Goal: Task Accomplishment & Management: Use online tool/utility

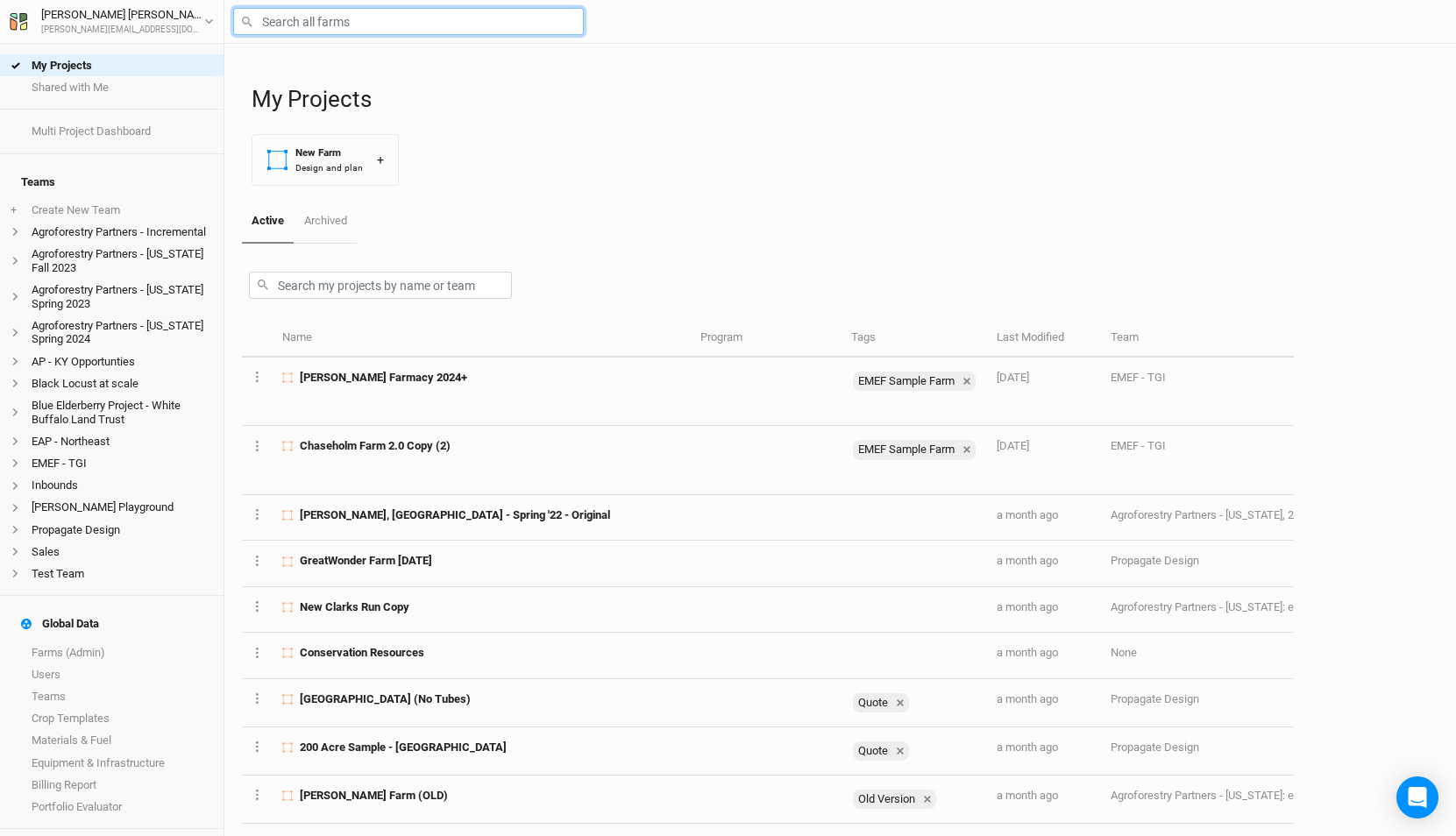
click at [294, 12] on input "text" at bounding box center [409, 21] width 351 height 27
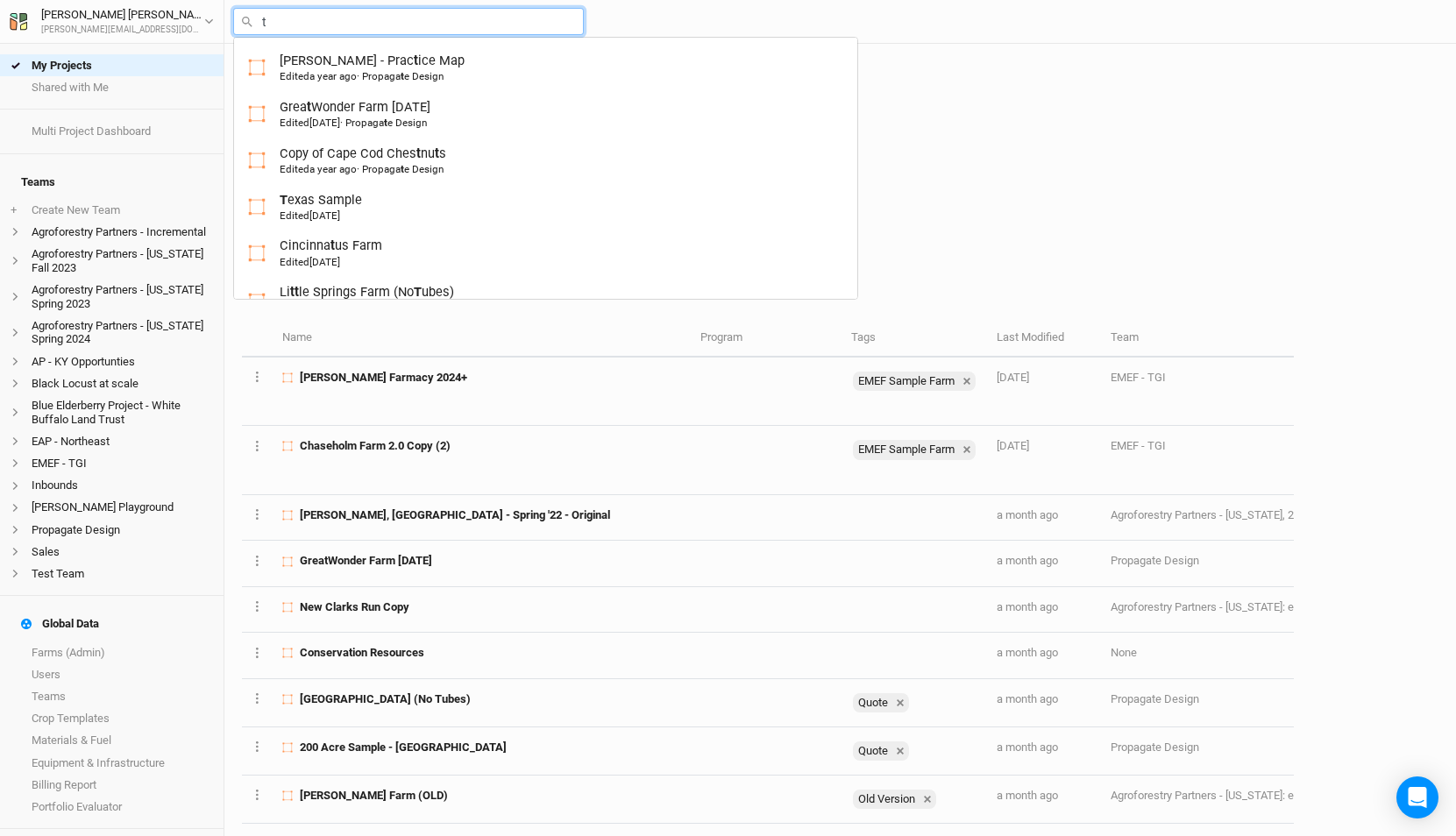
type input "ta"
type input "[PERSON_NAME]"
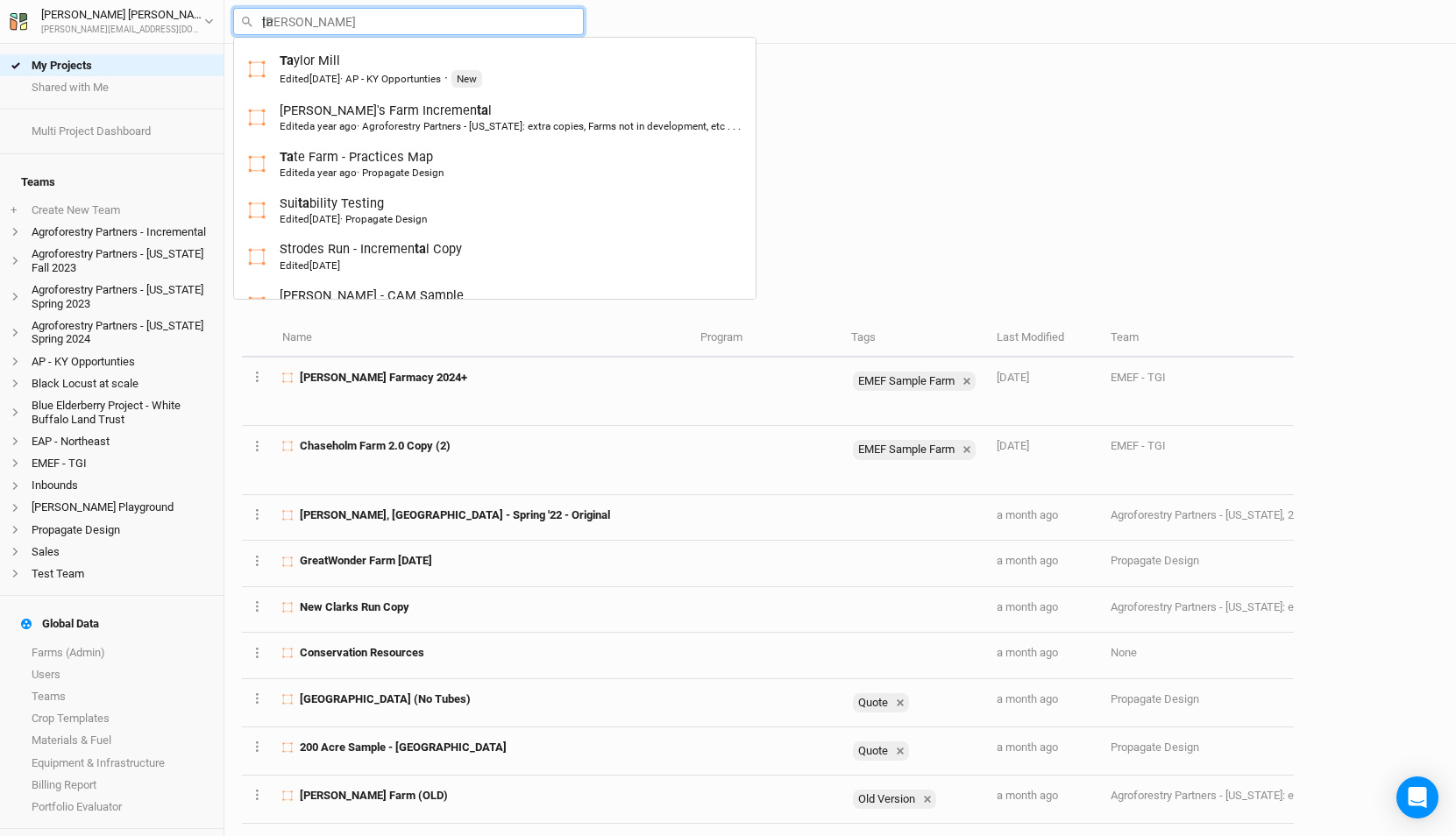
type input "tac"
type input "taconic Rdige"
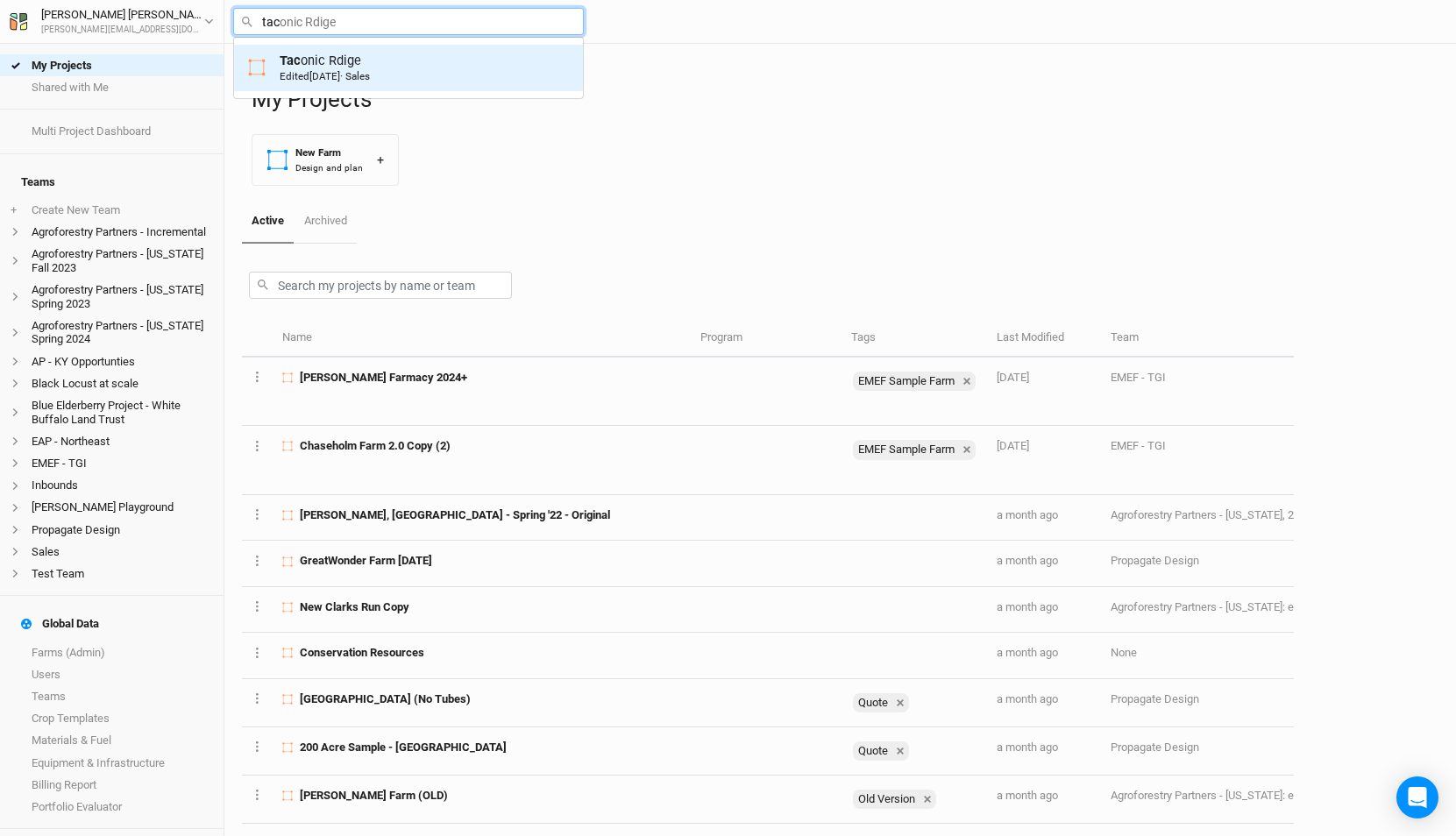
click at [311, 59] on div "Tac onic Rdige Edited [DATE] · Sales" at bounding box center [325, 68] width 90 height 32
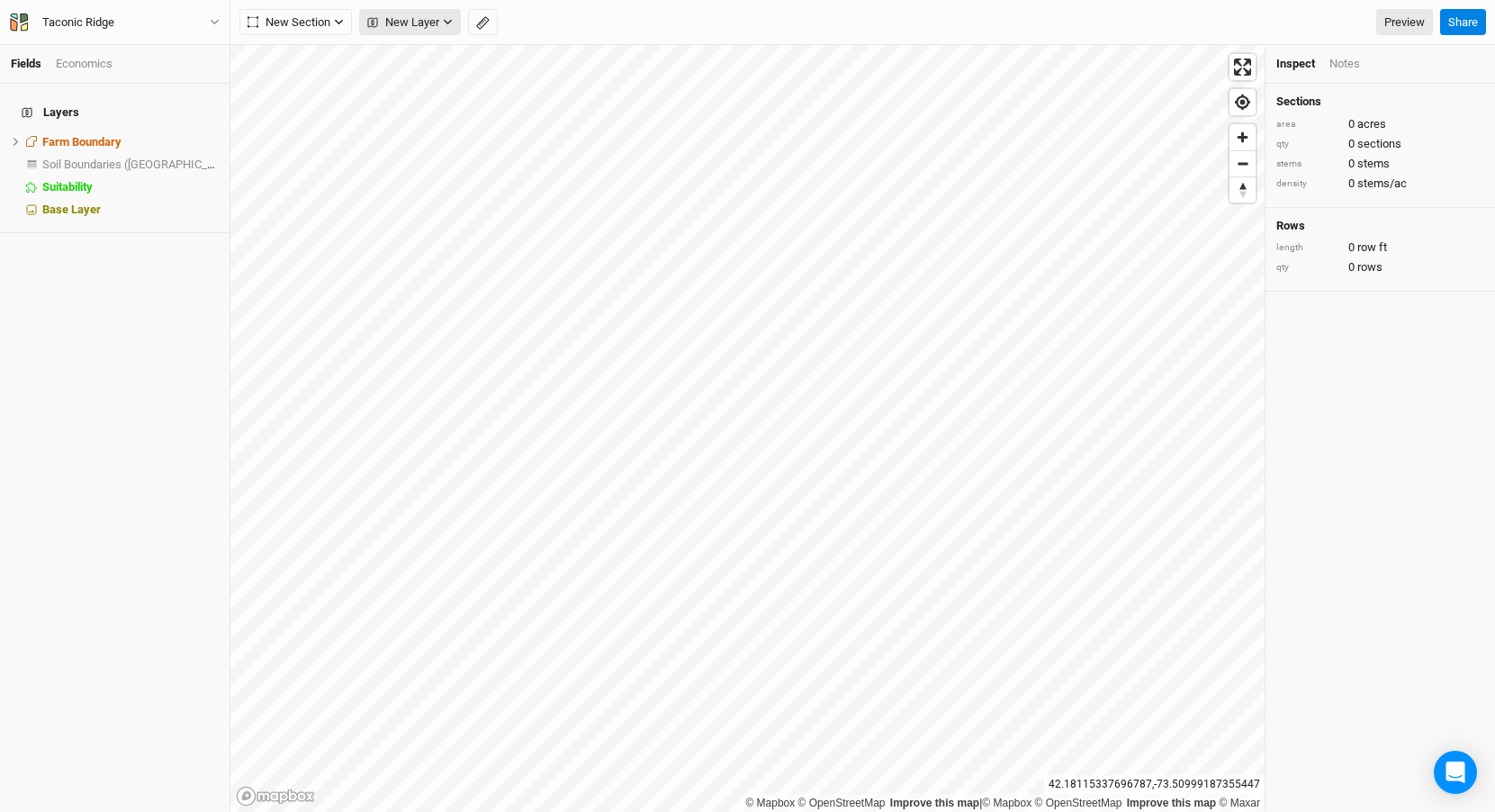
click at [391, 18] on span "New Layer" at bounding box center [403, 22] width 72 height 18
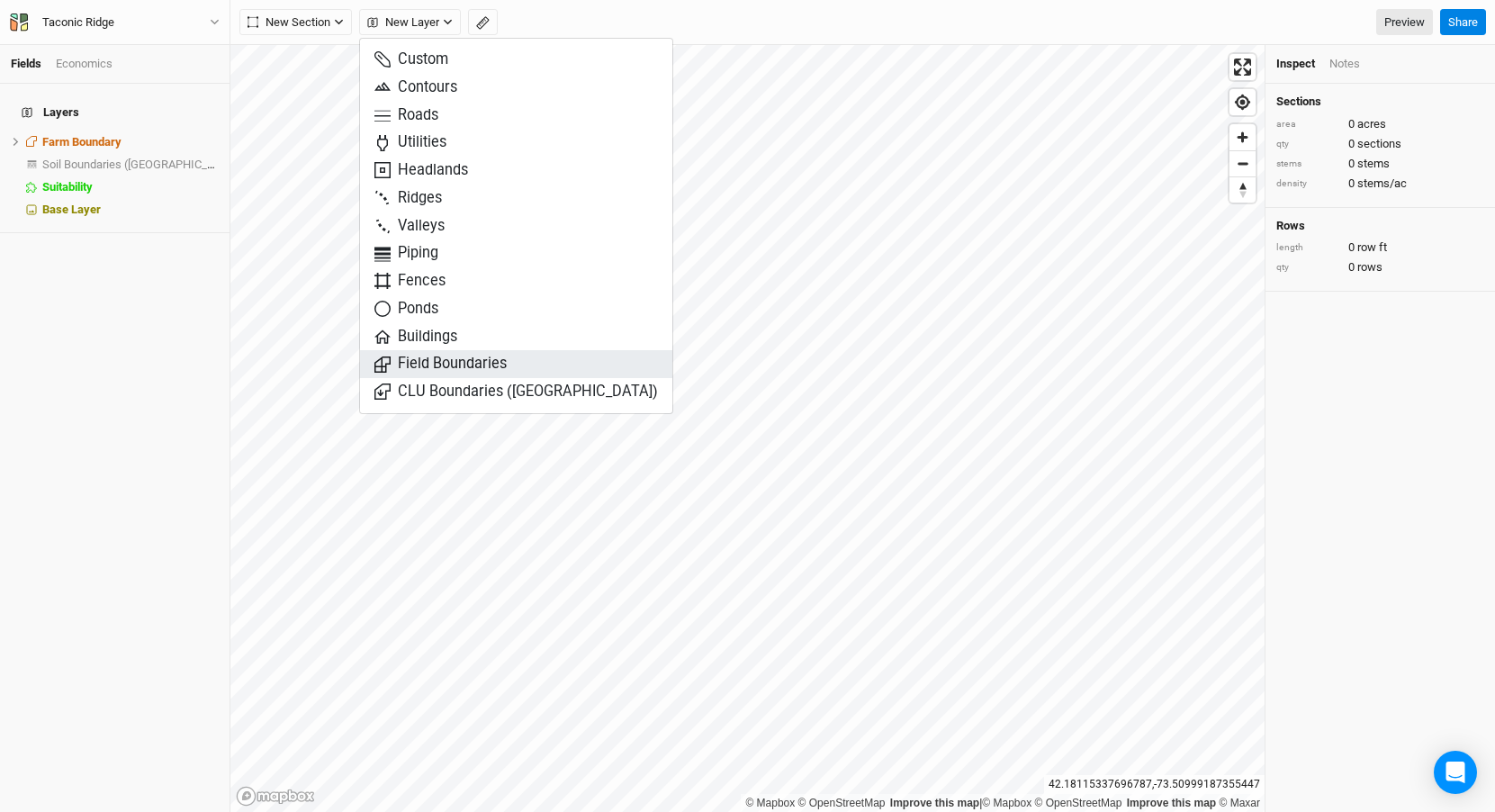
click at [414, 363] on span "Field Boundaries" at bounding box center [441, 363] width 132 height 20
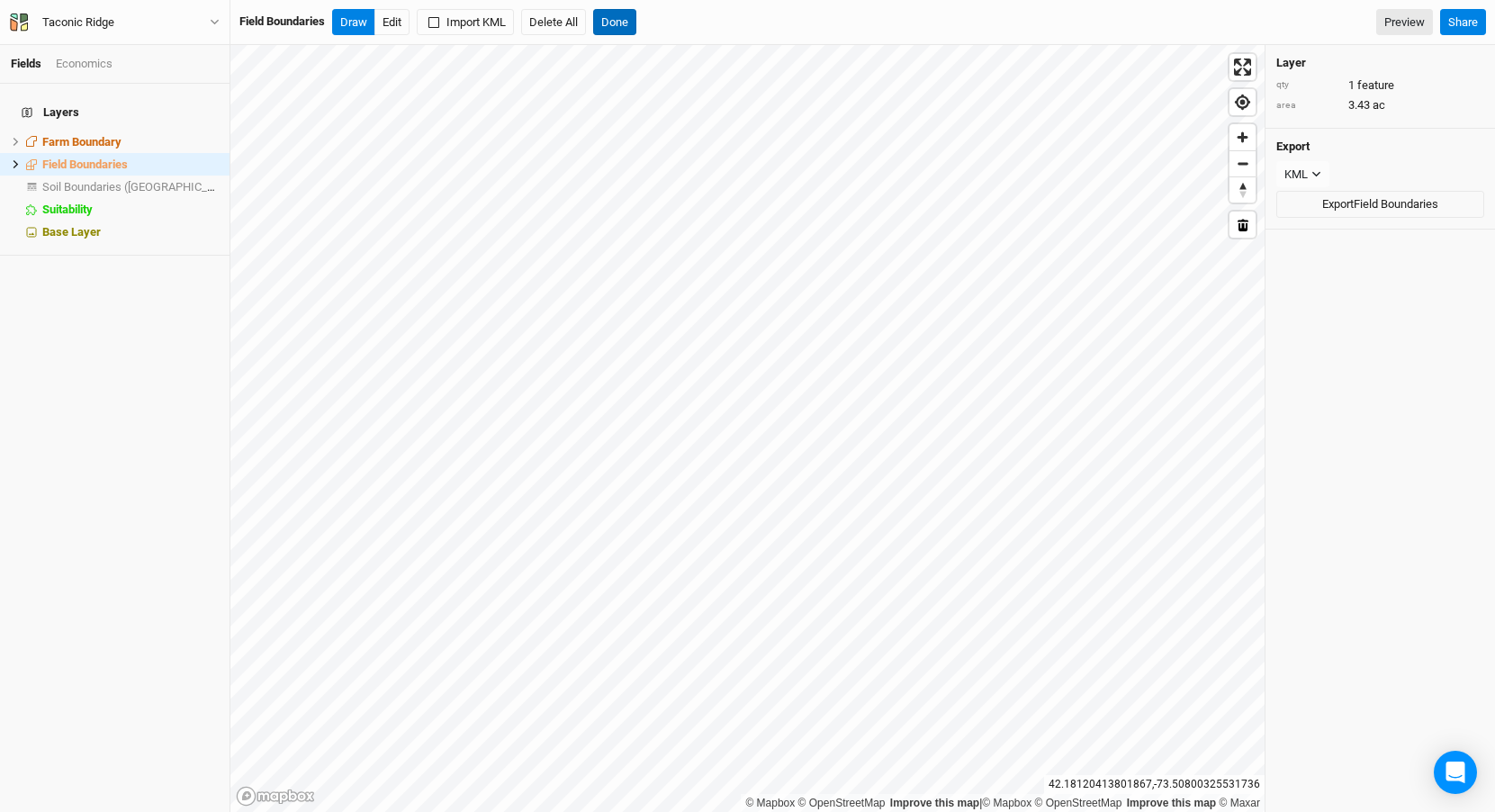
click at [618, 17] on button "Done" at bounding box center [615, 22] width 43 height 27
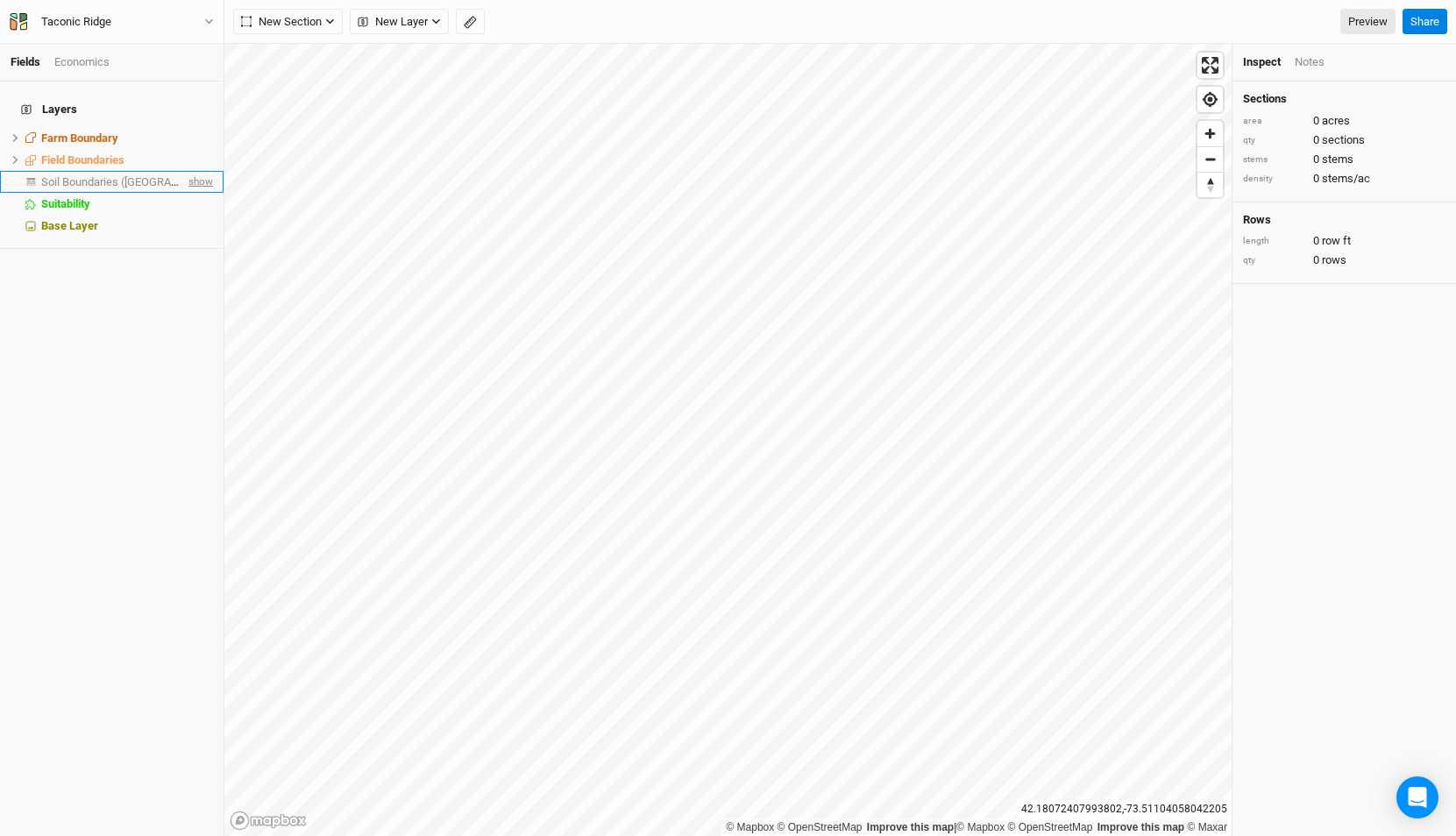
click at [198, 171] on span "show" at bounding box center [200, 182] width 28 height 22
click at [114, 175] on span "Soil Boundaries ([GEOGRAPHIC_DATA])" at bounding box center [142, 182] width 201 height 13
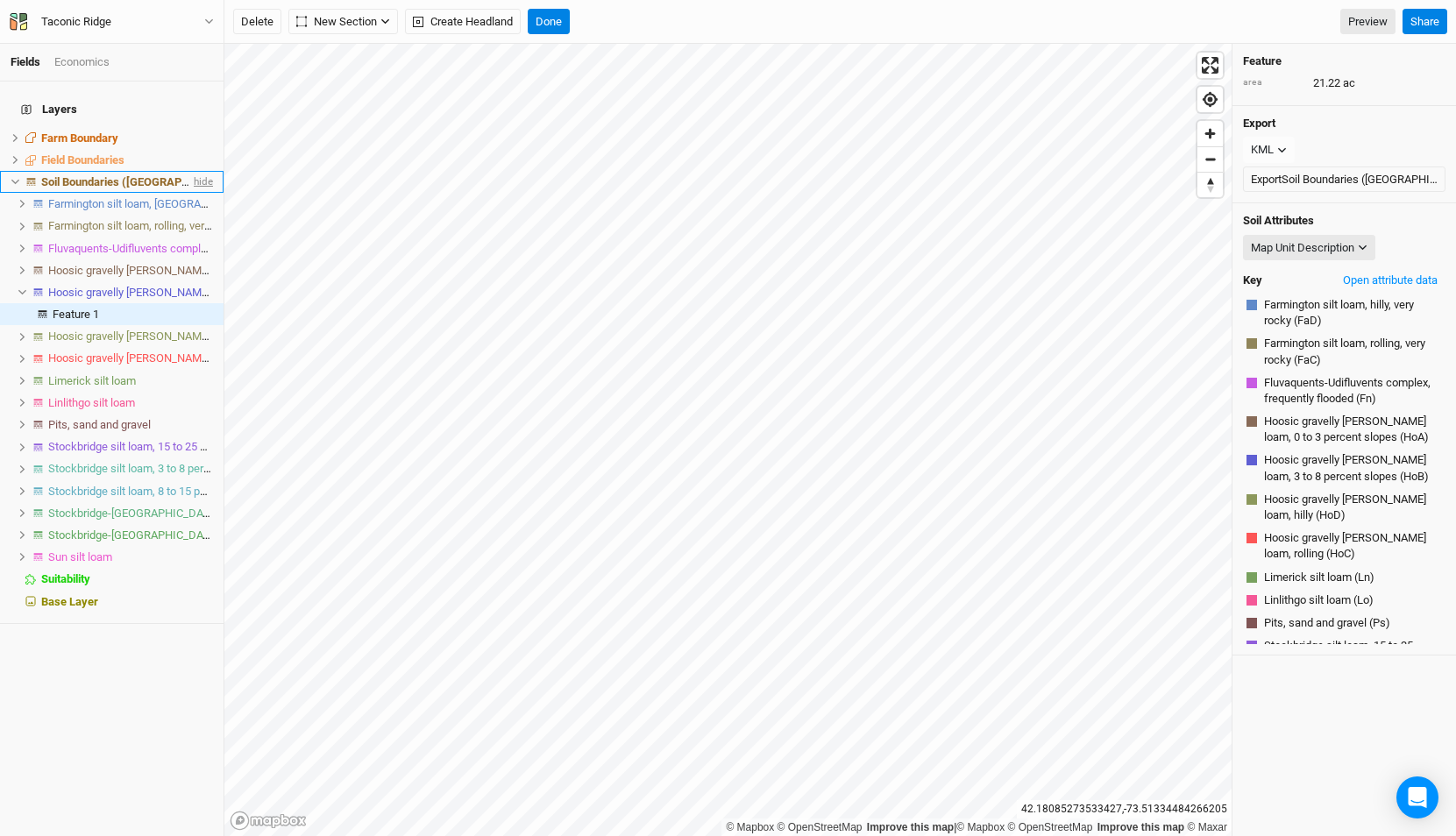
click at [201, 171] on span "hide" at bounding box center [202, 182] width 23 height 22
click at [205, 174] on span "show" at bounding box center [200, 182] width 28 height 22
click at [205, 174] on span "hide" at bounding box center [202, 182] width 23 height 22
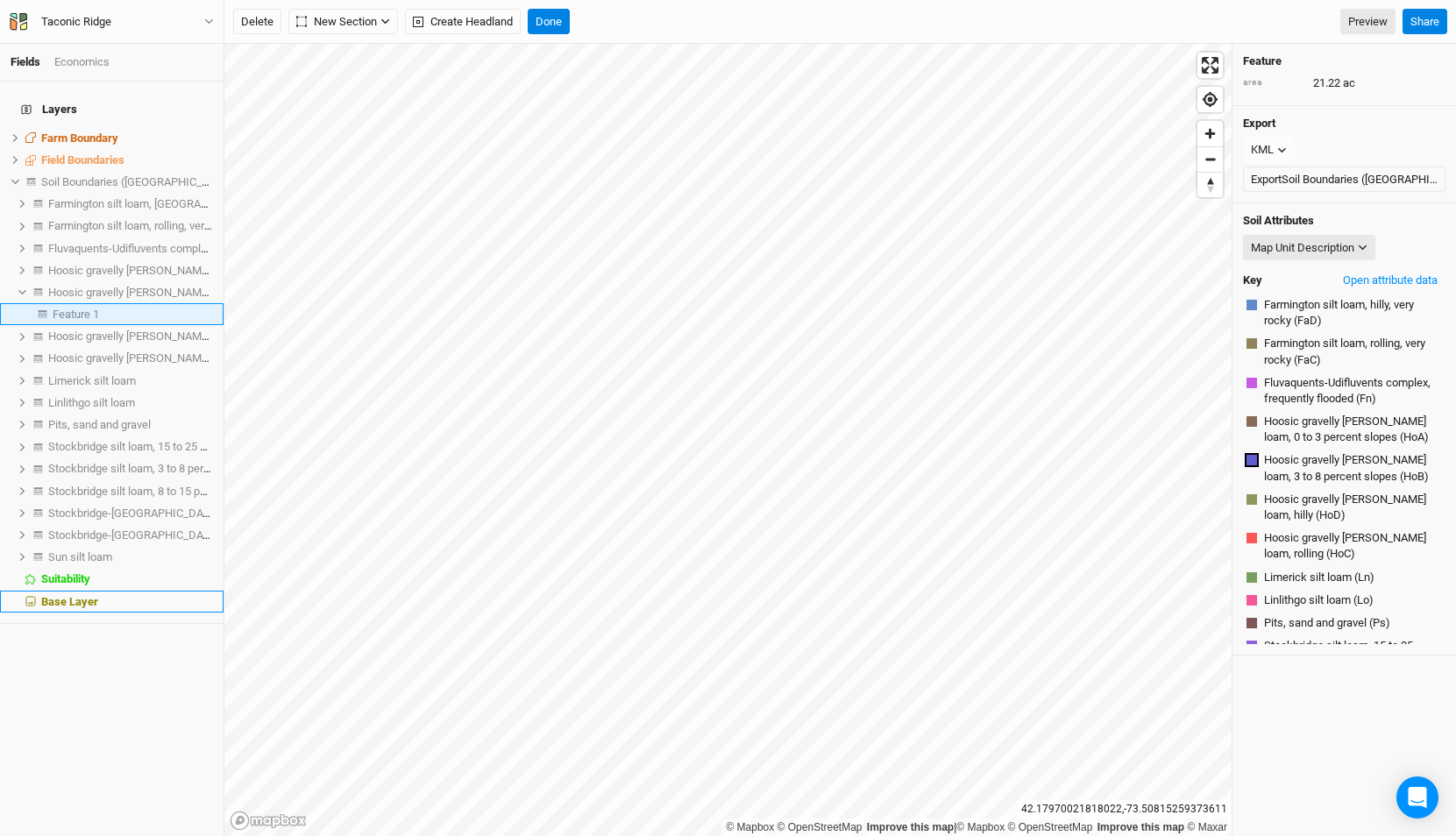
scroll to position [131, 0]
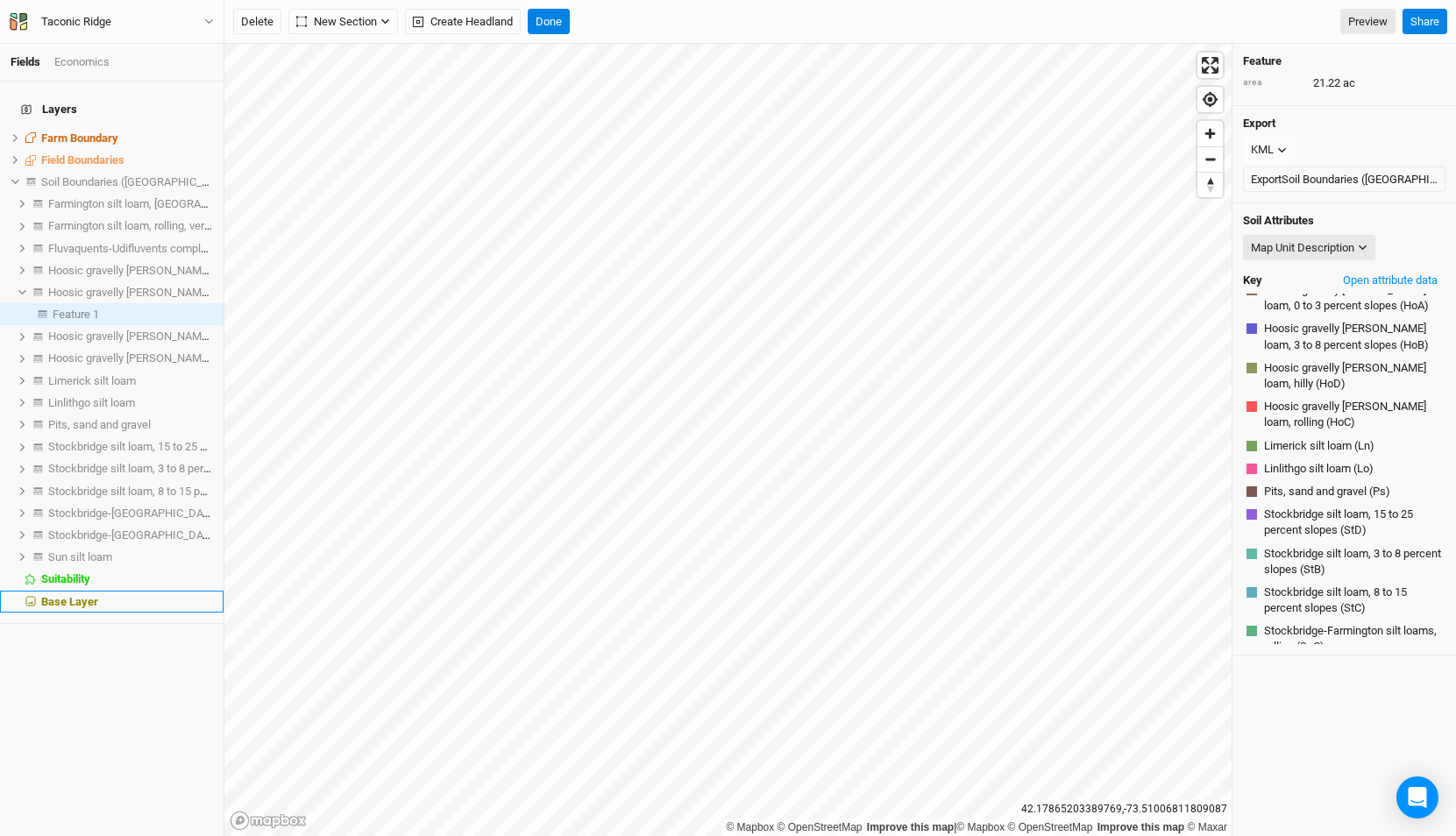
click at [119, 595] on div "Base Layer" at bounding box center [128, 601] width 172 height 14
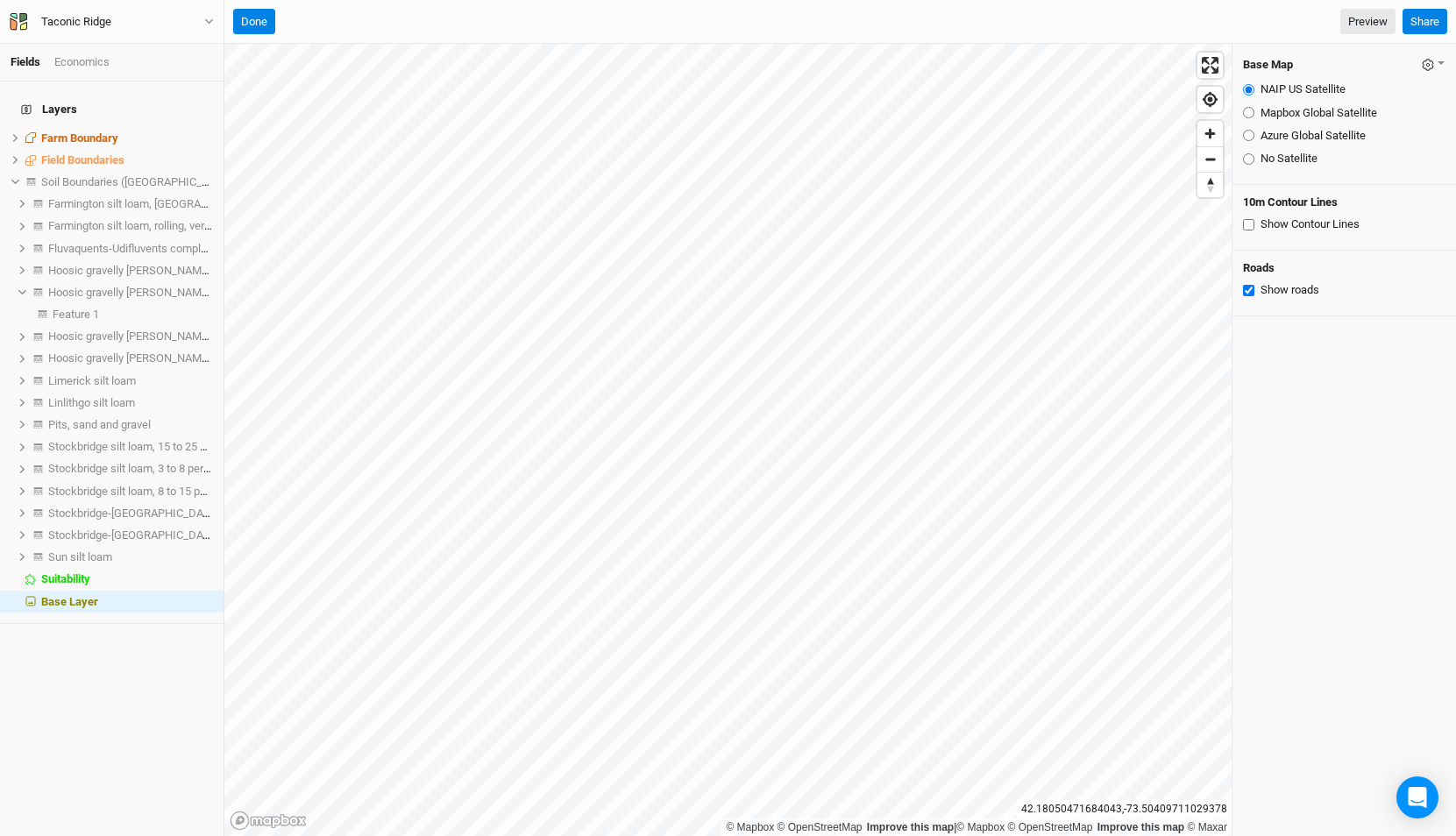
click at [1246, 112] on input "Mapbox Global Satellite" at bounding box center [1249, 113] width 11 height 11
radio input "true"
click at [1248, 138] on input "Azure Global Satellite" at bounding box center [1249, 135] width 11 height 11
radio input "true"
click at [1249, 113] on input "Mapbox Global Satellite" at bounding box center [1249, 113] width 11 height 11
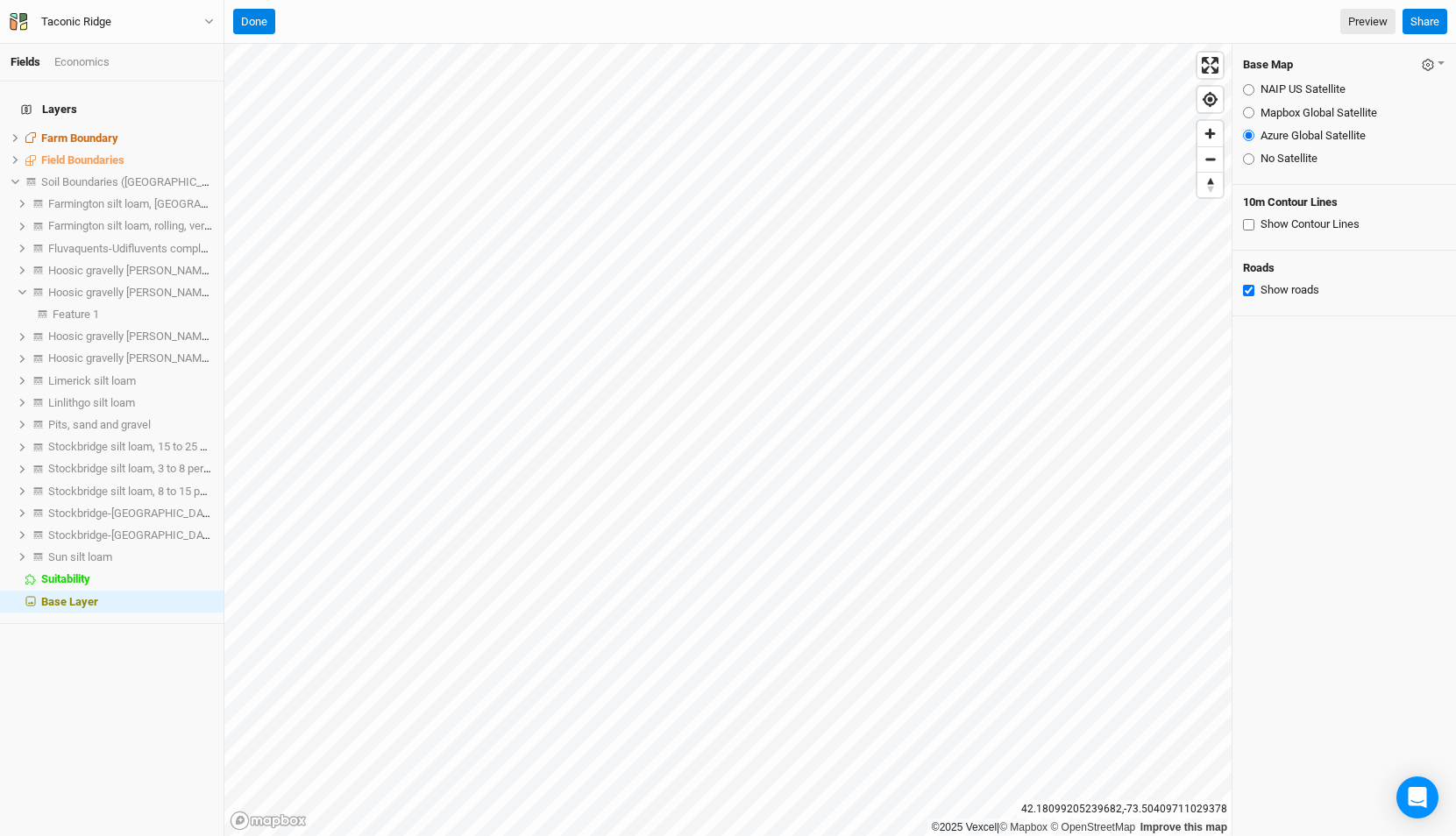
radio input "true"
click at [1243, 82] on div "NAIP US Satellite" at bounding box center [1344, 89] width 202 height 16
click at [1251, 94] on input "NAIP US Satellite" at bounding box center [1249, 90] width 11 height 11
radio input "true"
click at [1245, 135] on input "Azure Global Satellite" at bounding box center [1249, 135] width 11 height 11
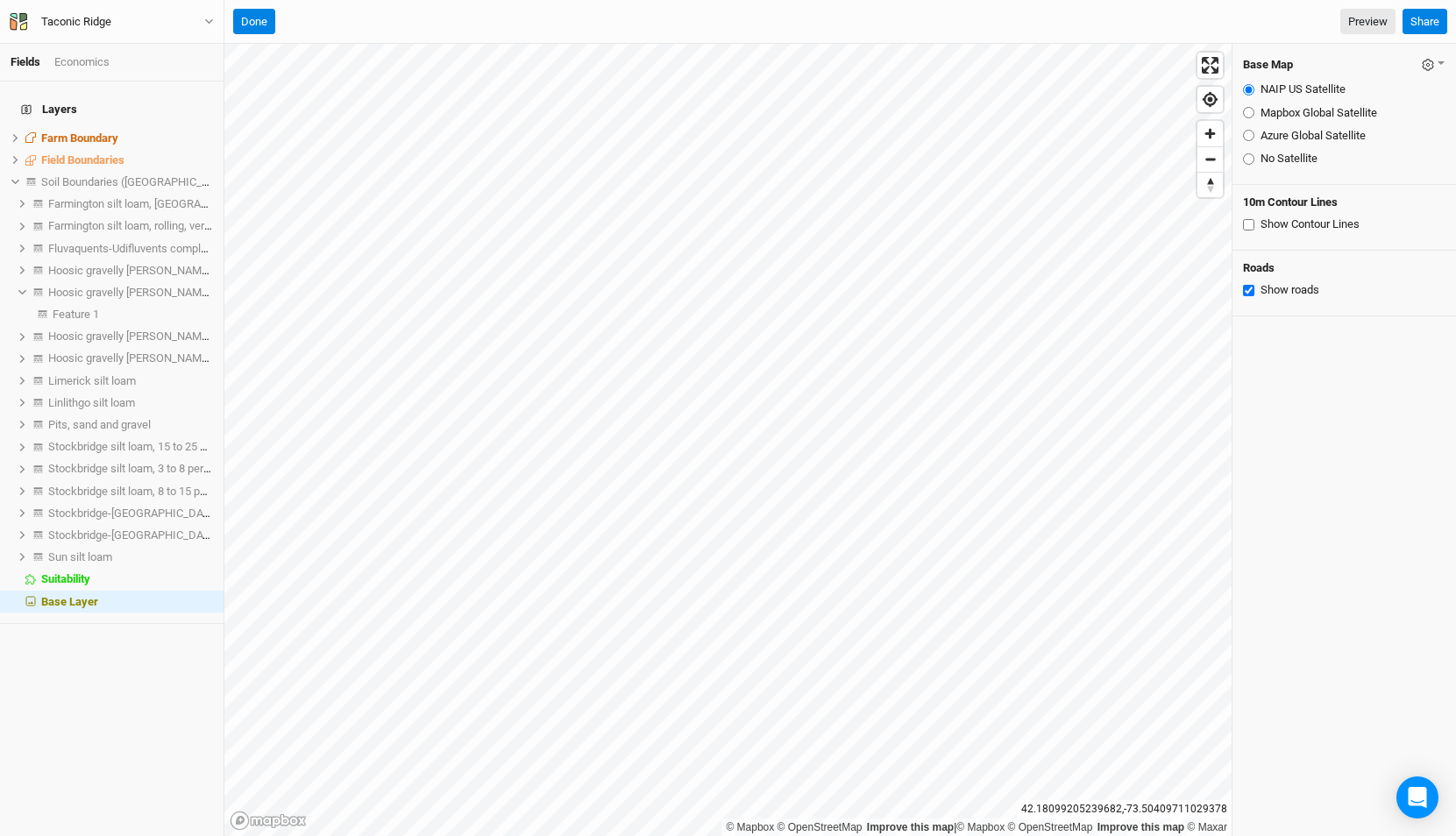
radio input "true"
click at [79, 153] on span "Field Boundaries" at bounding box center [83, 160] width 83 height 13
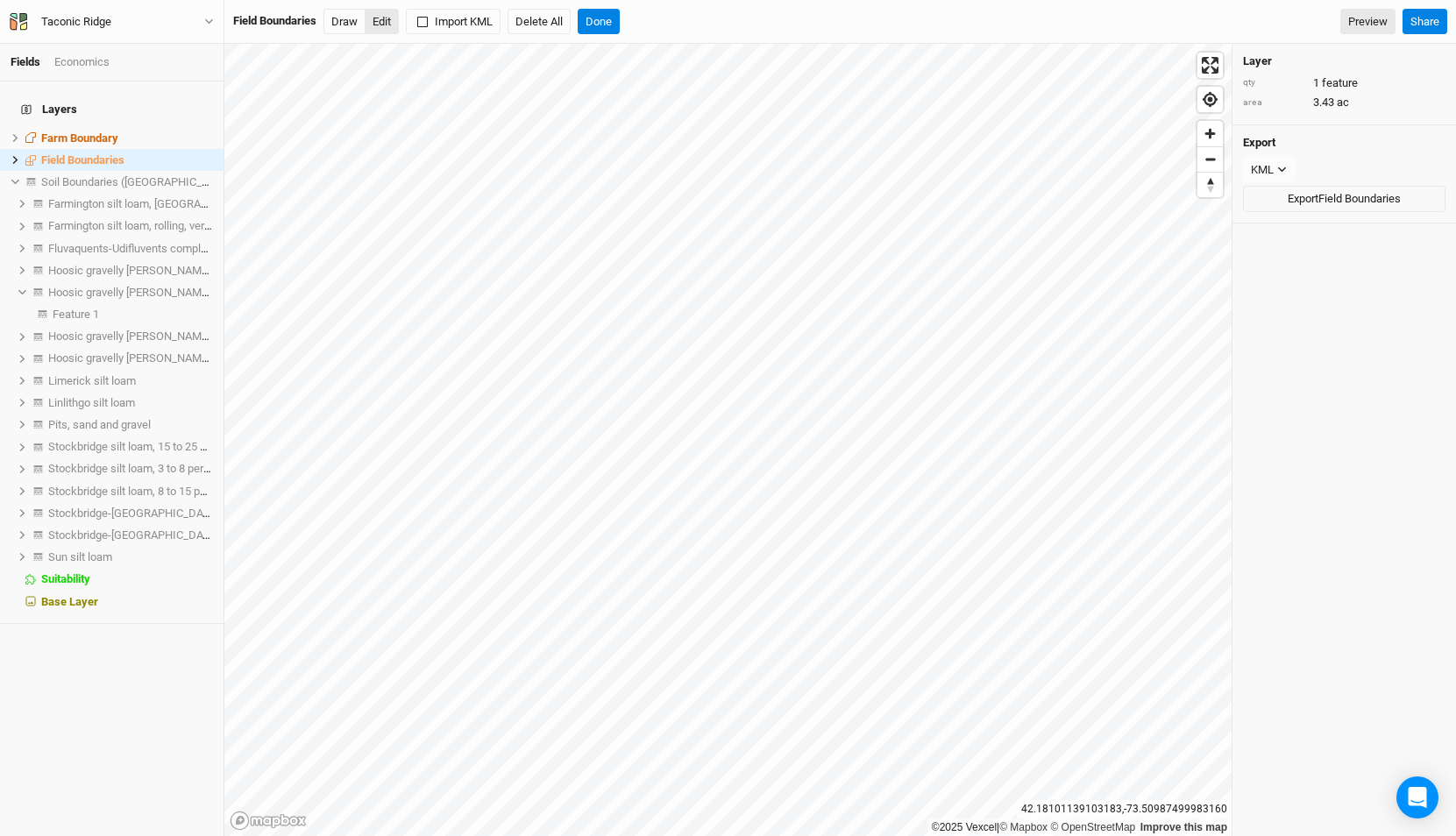
click at [384, 17] on button "Edit" at bounding box center [382, 22] width 34 height 26
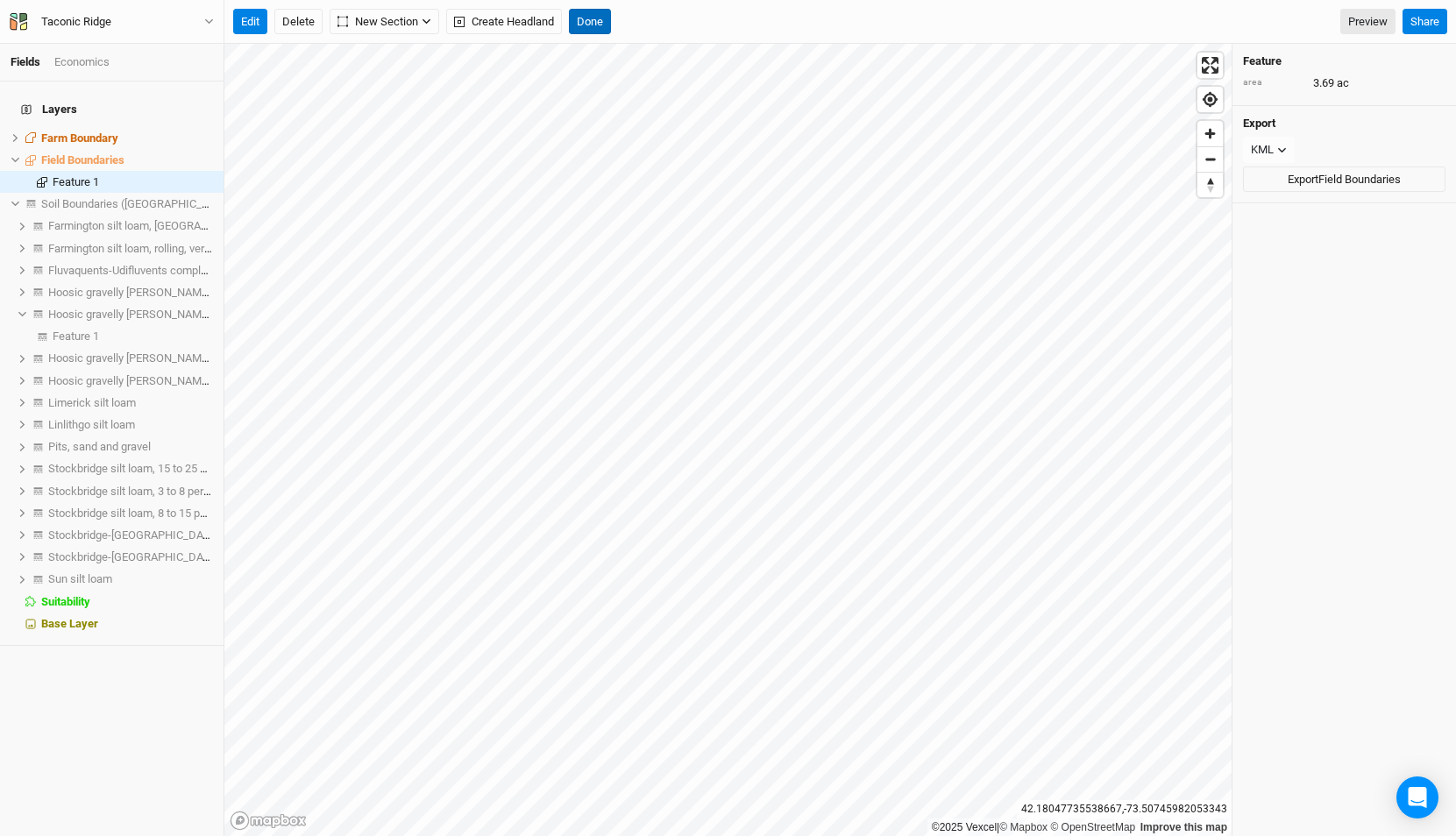
click at [593, 20] on button "Done" at bounding box center [589, 22] width 42 height 26
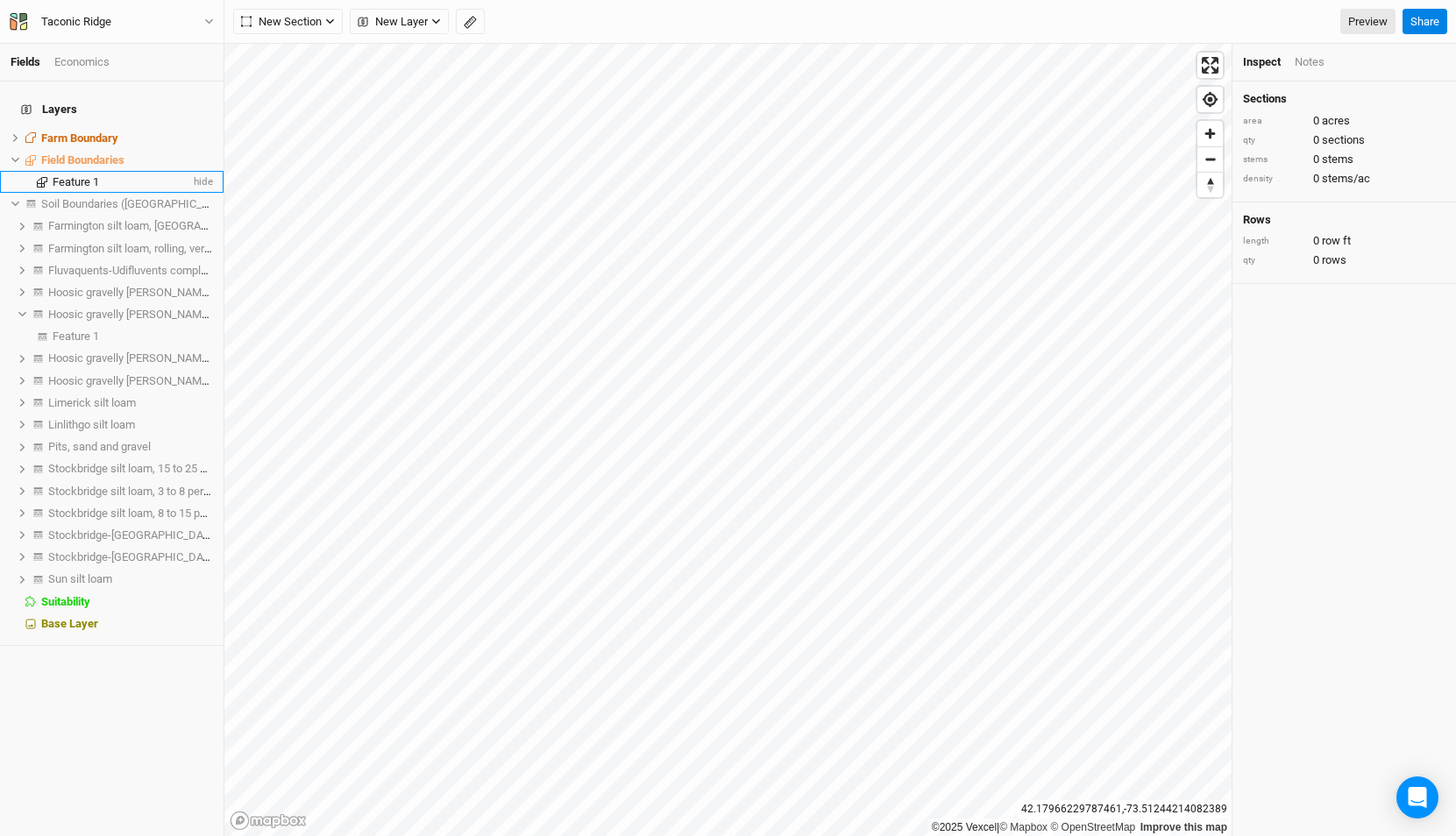
click at [111, 175] on div "Feature 1" at bounding box center [122, 182] width 138 height 14
click at [245, 24] on button "Edit" at bounding box center [251, 22] width 34 height 26
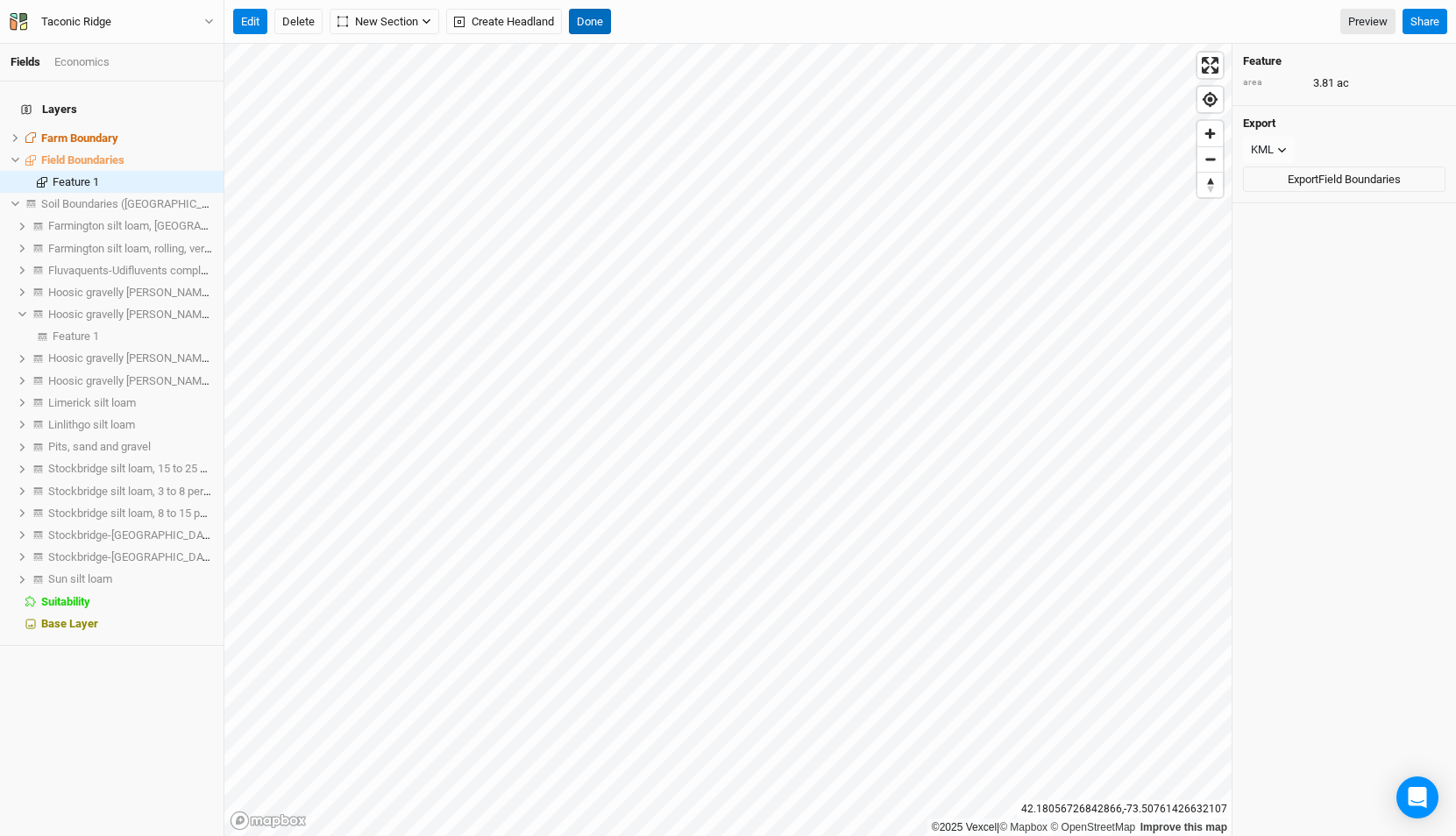
click at [592, 26] on button "Done" at bounding box center [589, 22] width 42 height 26
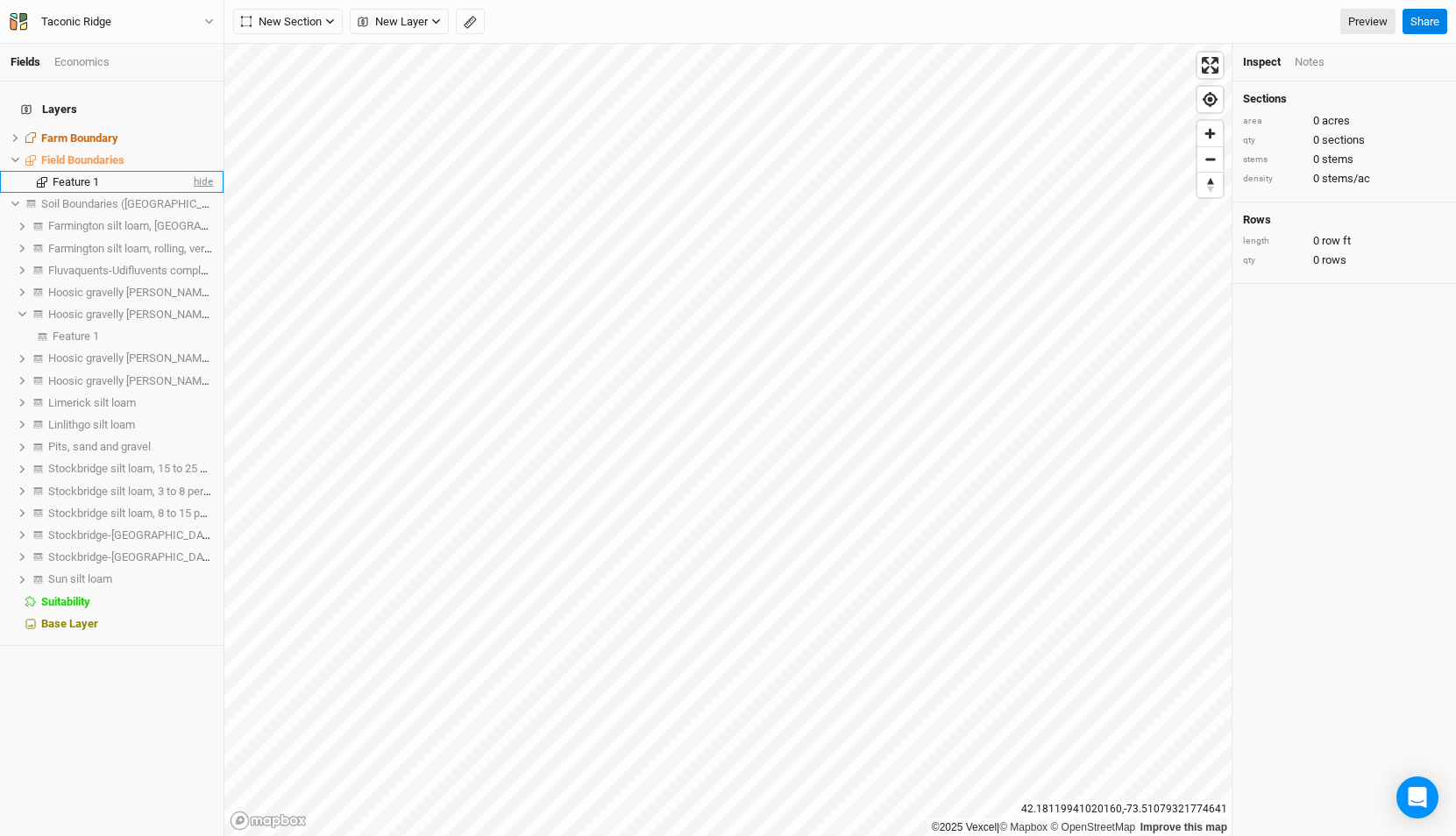
click at [208, 171] on span "hide" at bounding box center [202, 182] width 23 height 22
click at [208, 171] on span "show" at bounding box center [200, 182] width 28 height 22
click at [203, 171] on span "hide" at bounding box center [202, 182] width 23 height 22
click at [119, 617] on div "Base Layer" at bounding box center [128, 623] width 172 height 14
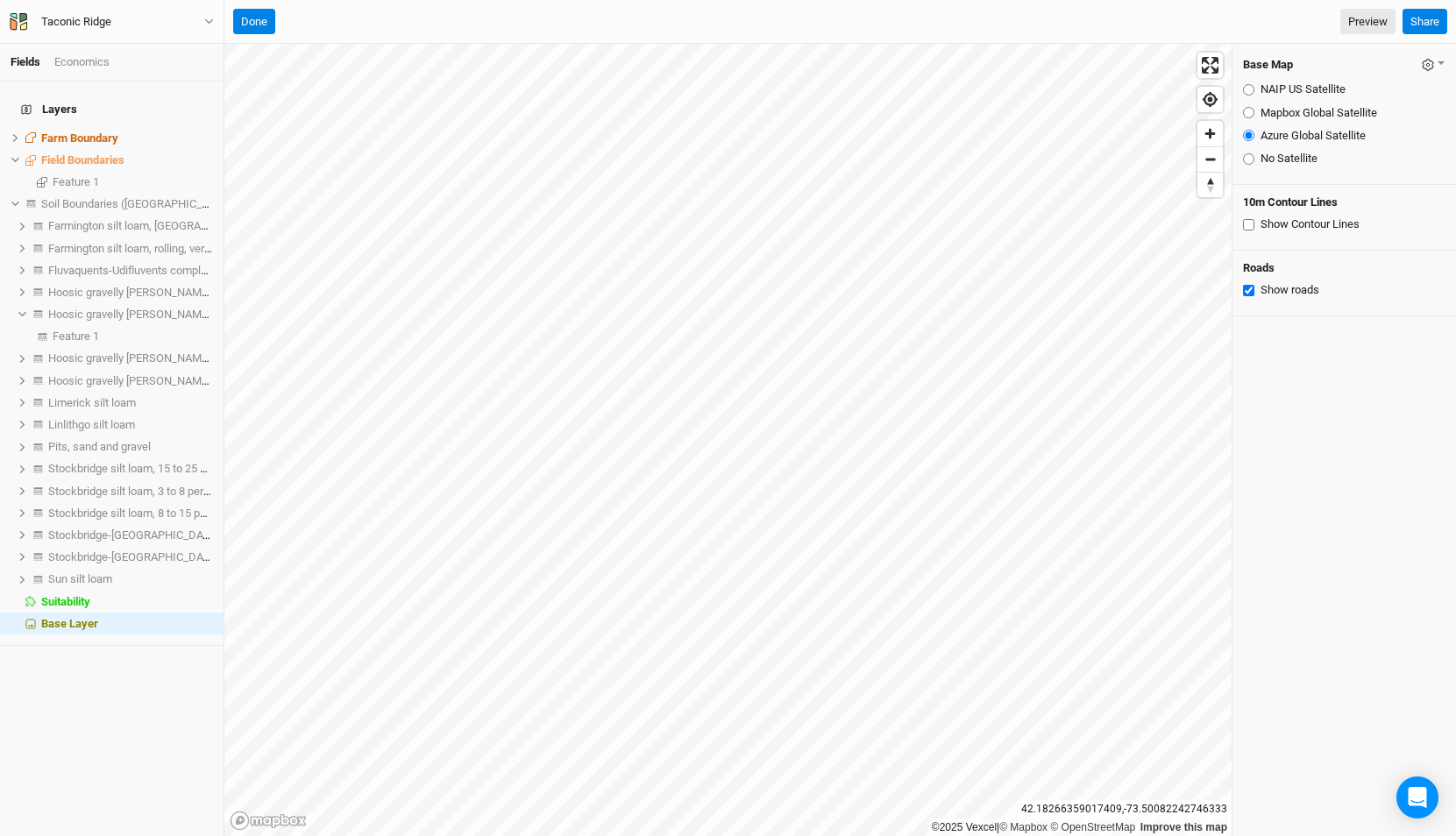
click at [1244, 225] on input "Show Contour Lines" at bounding box center [1249, 225] width 11 height 11
click at [1244, 226] on input "Show Contour Lines" at bounding box center [1249, 225] width 11 height 11
click at [1250, 221] on input "Show Contour Lines" at bounding box center [1249, 225] width 11 height 11
checkbox input "true"
click at [257, 24] on button "Done" at bounding box center [254, 22] width 42 height 26
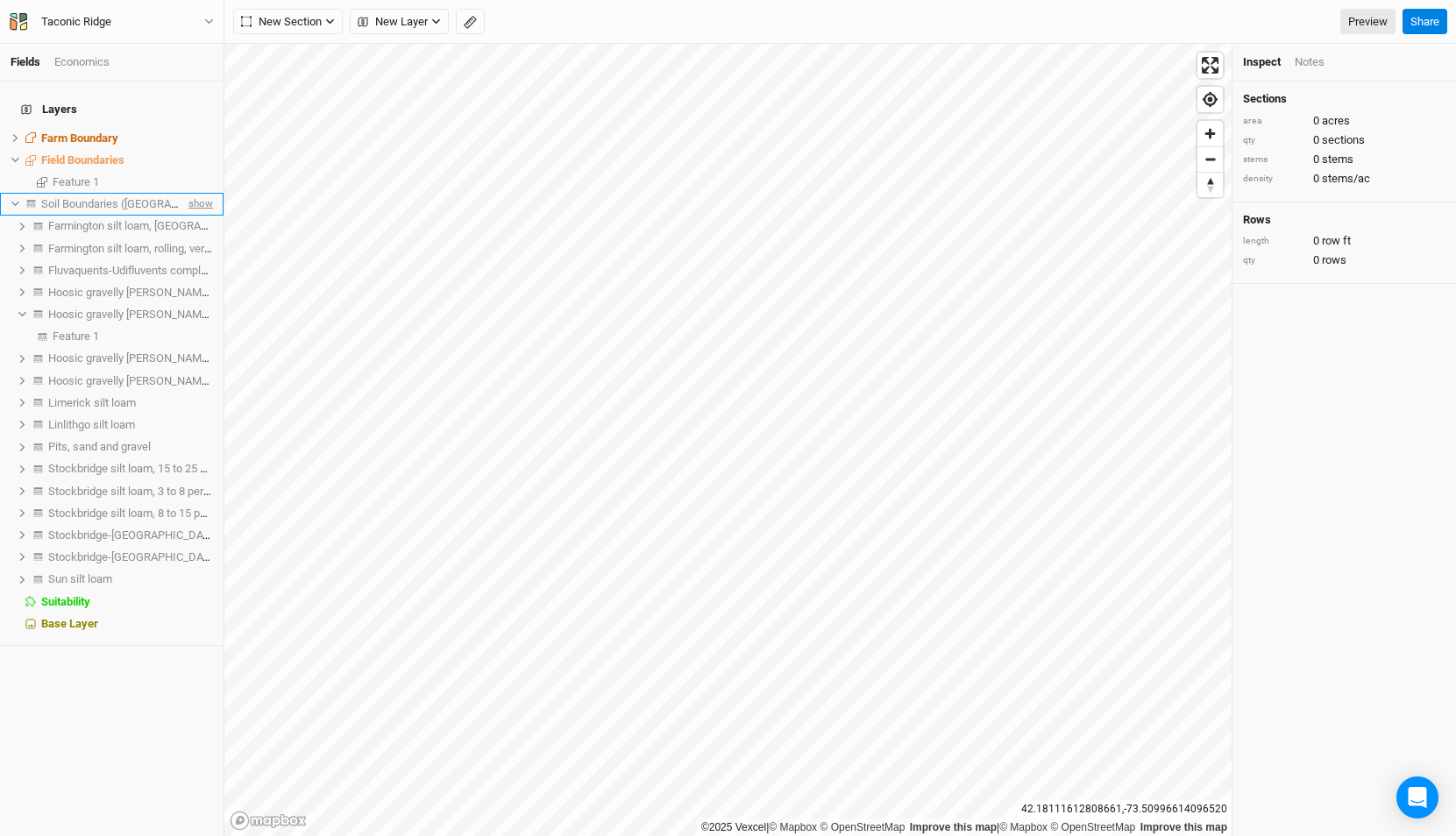
click at [199, 195] on span "show" at bounding box center [200, 203] width 28 height 22
click at [119, 198] on span "Soil Boundaries ([GEOGRAPHIC_DATA])" at bounding box center [142, 204] width 201 height 13
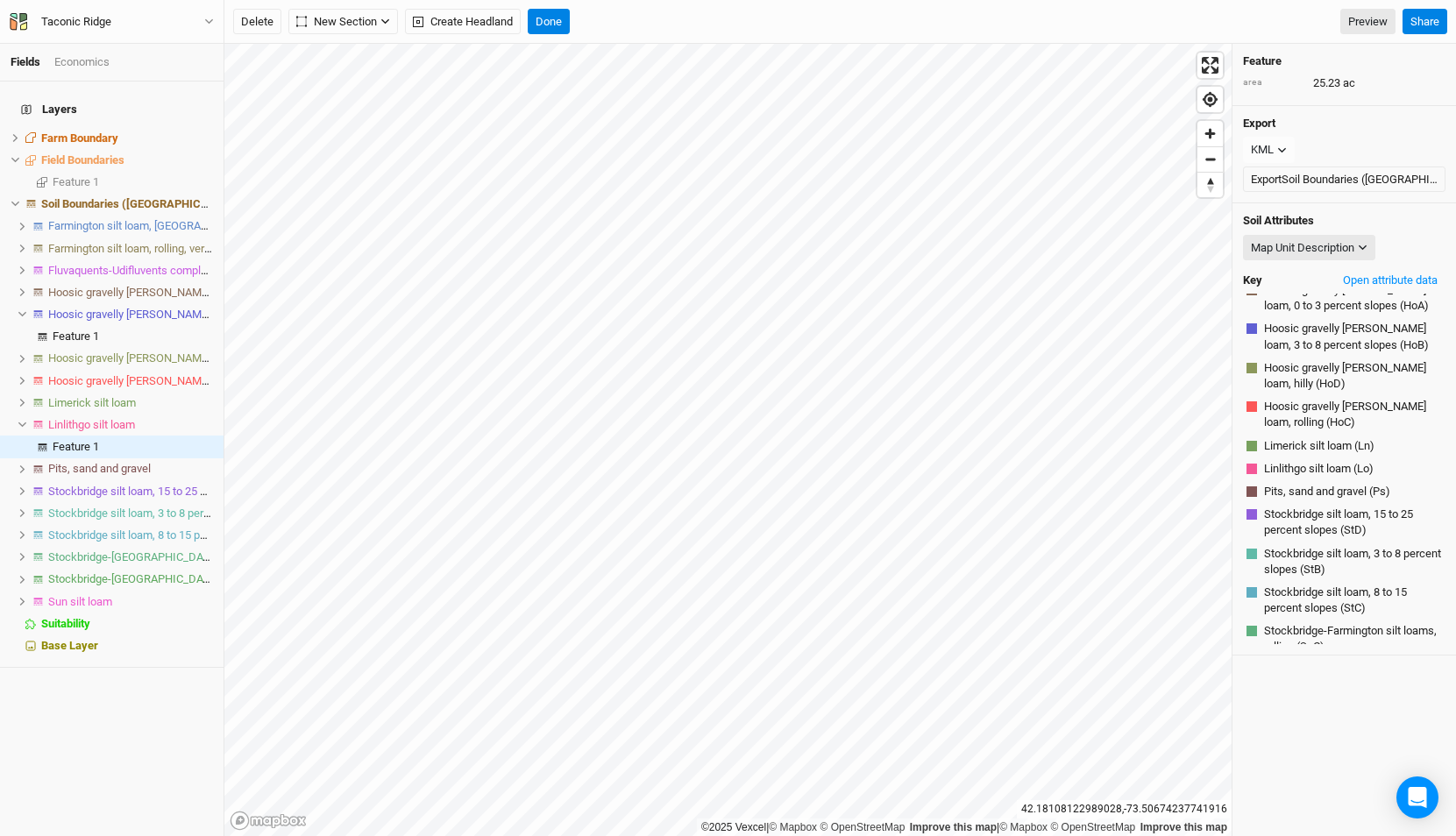
scroll to position [208, 0]
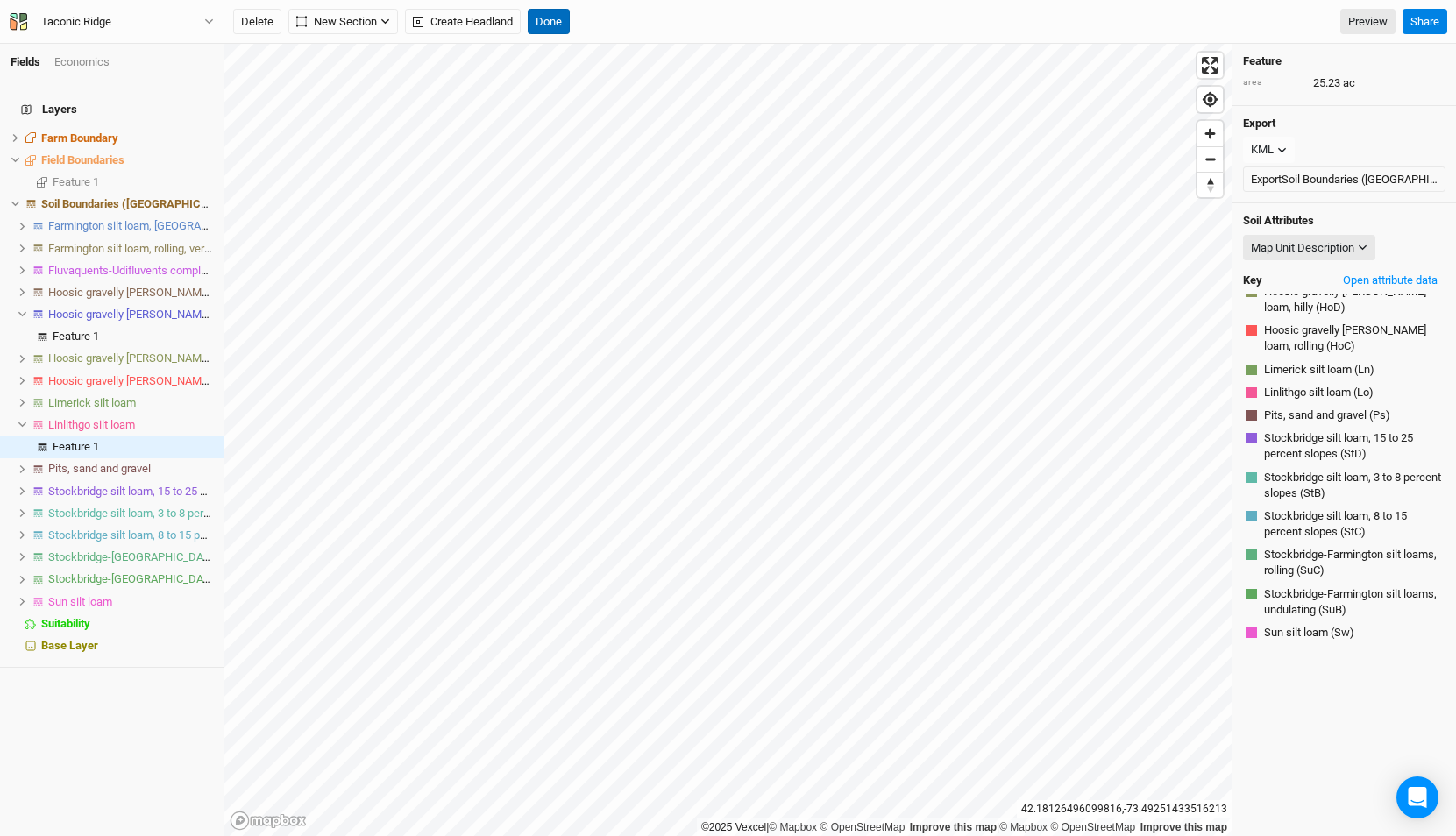
click at [552, 18] on button "Done" at bounding box center [549, 22] width 42 height 26
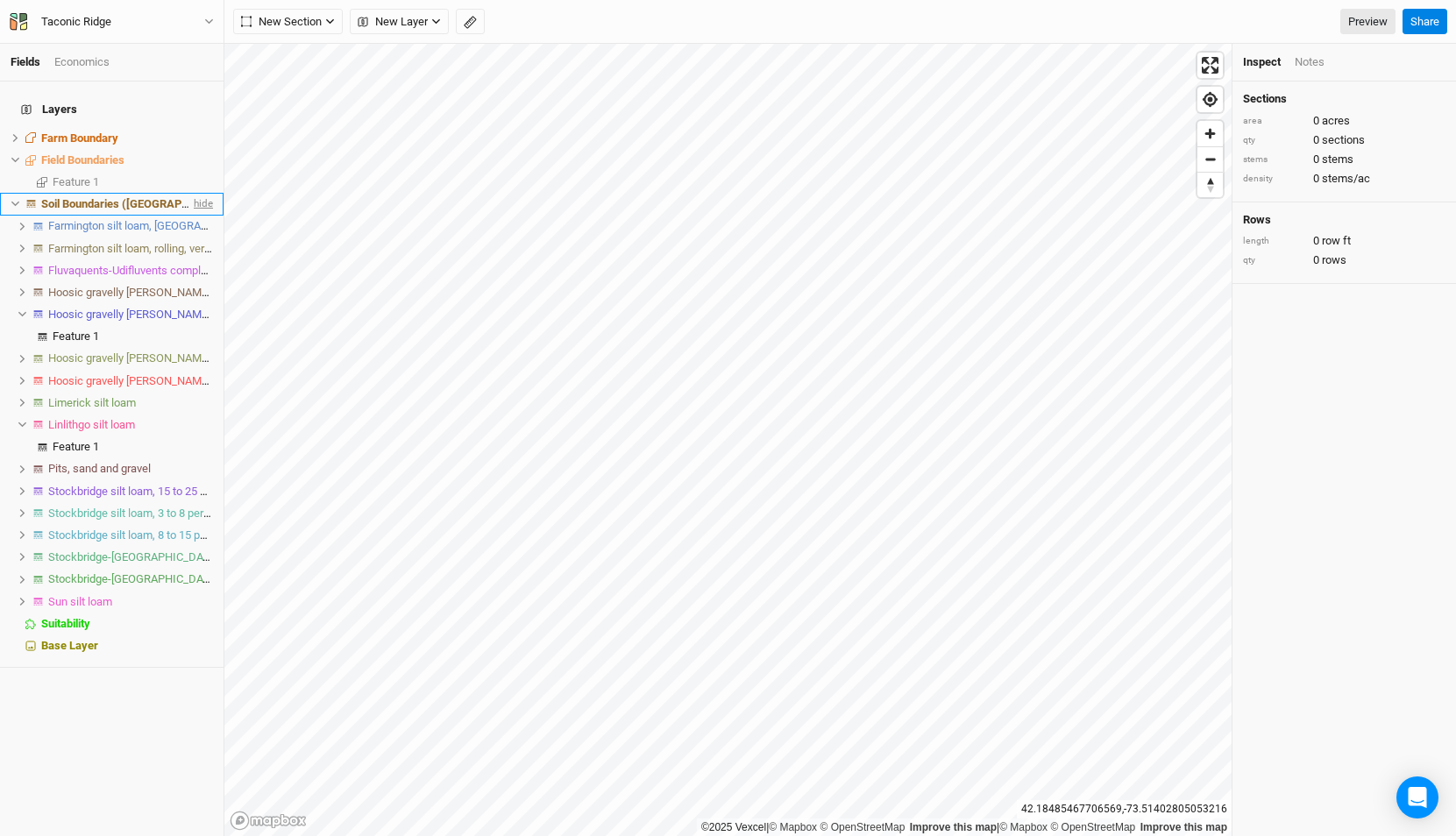
click at [202, 193] on span "hide" at bounding box center [202, 203] width 23 height 22
click at [202, 193] on span "show" at bounding box center [200, 203] width 28 height 22
click at [202, 193] on span "hide" at bounding box center [202, 203] width 23 height 22
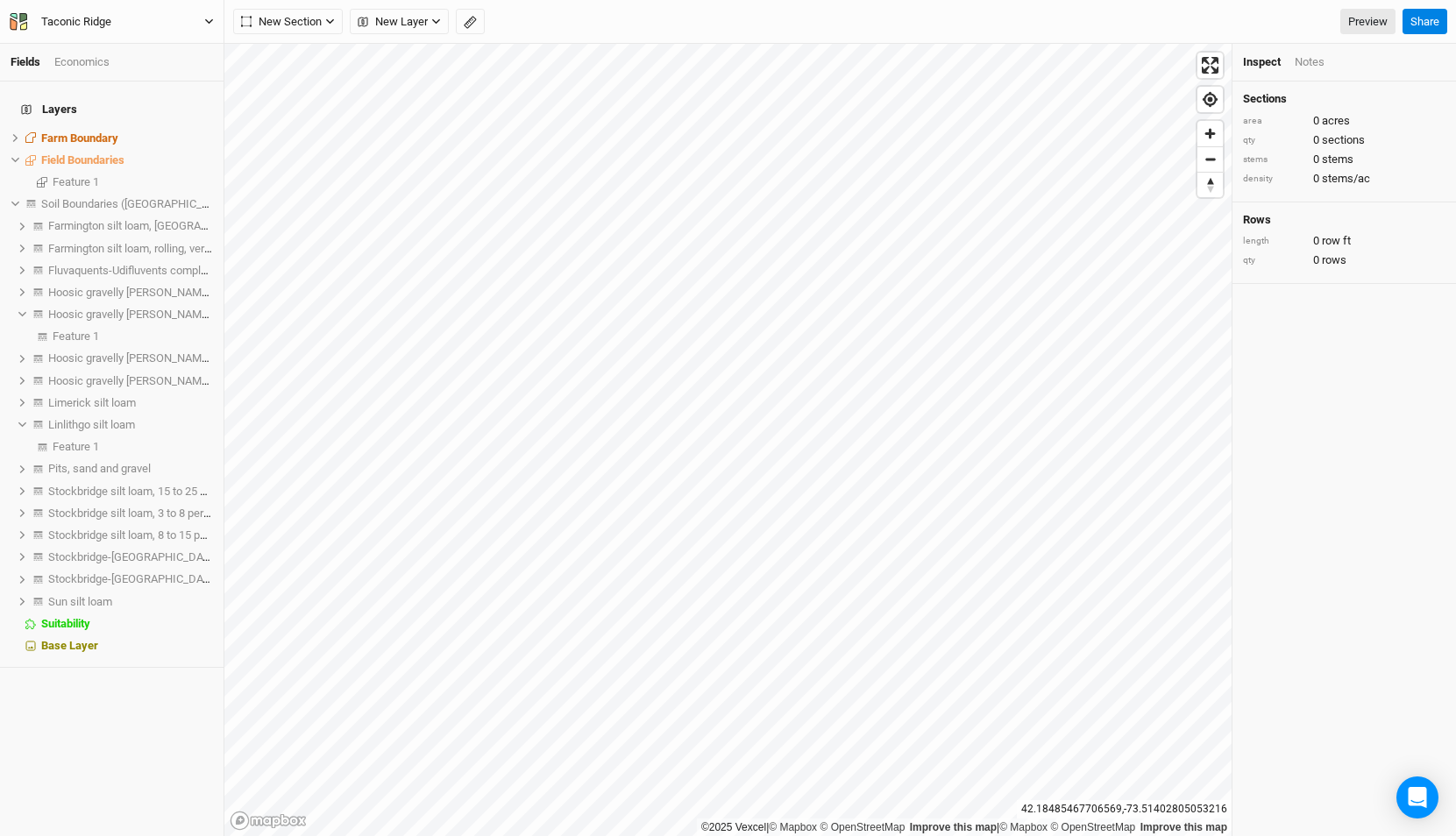
click at [138, 18] on button "Taconic Ridge" at bounding box center [112, 22] width 206 height 19
click at [138, 42] on button "Back" at bounding box center [146, 49] width 138 height 23
